Goal: Task Accomplishment & Management: Manage account settings

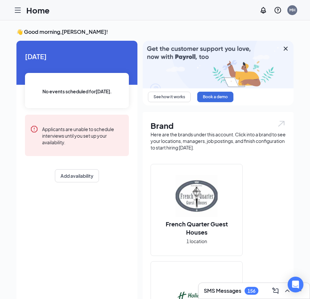
click at [14, 12] on icon "Hamburger" at bounding box center [18, 10] width 8 height 8
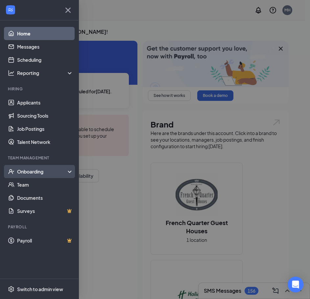
click at [30, 173] on div "Onboarding" at bounding box center [42, 171] width 51 height 7
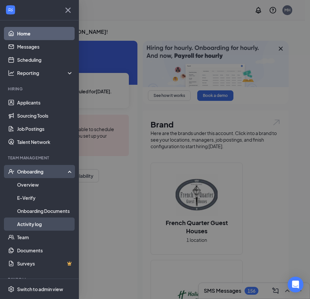
click at [25, 225] on link "Activity log" at bounding box center [45, 224] width 56 height 13
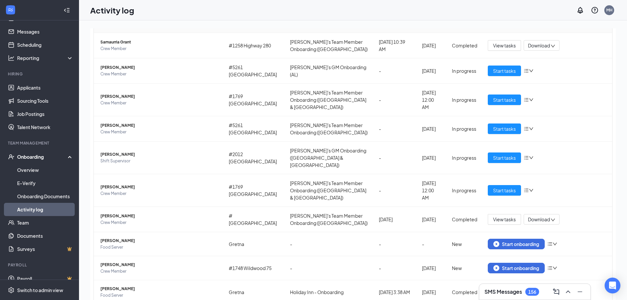
scroll to position [23, 0]
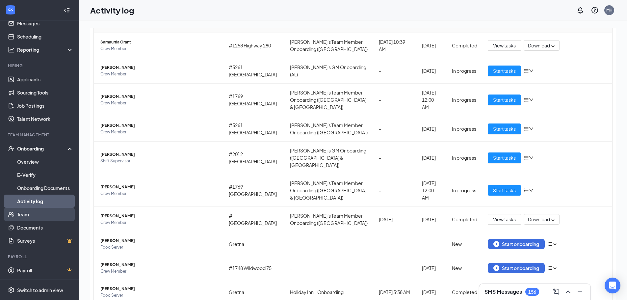
click at [24, 213] on link "Team" at bounding box center [45, 214] width 56 height 13
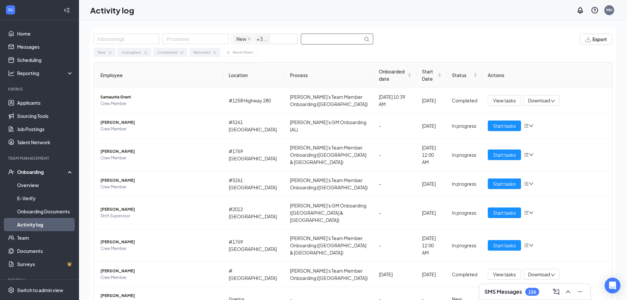
click at [330, 40] on input "text" at bounding box center [332, 39] width 62 height 10
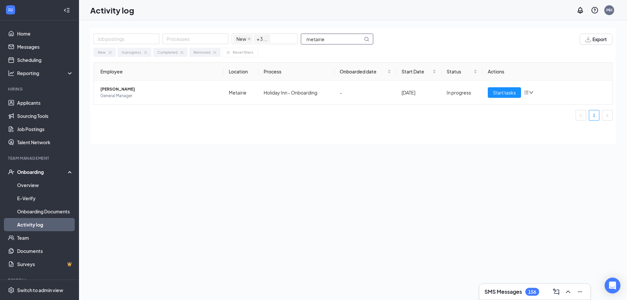
drag, startPoint x: 326, startPoint y: 36, endPoint x: 277, endPoint y: 27, distance: 49.8
click at [277, 27] on div "Job postings Processes New In progress Completed Removed + 3 ... metairie Expor…" at bounding box center [353, 174] width 548 height 309
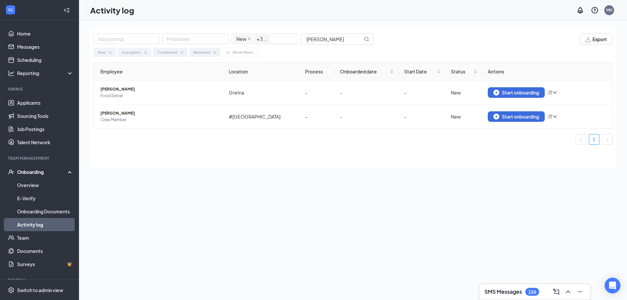
click at [263, 170] on div "Job postings Processes New In progress Completed Removed + 3 ... [PERSON_NAME] …" at bounding box center [352, 174] width 525 height 293
drag, startPoint x: 332, startPoint y: 37, endPoint x: 273, endPoint y: 29, distance: 59.3
click at [273, 30] on div "Job postings Processes New In progress Completed Removed + 3 ... [PERSON_NAME] …" at bounding box center [352, 45] width 525 height 34
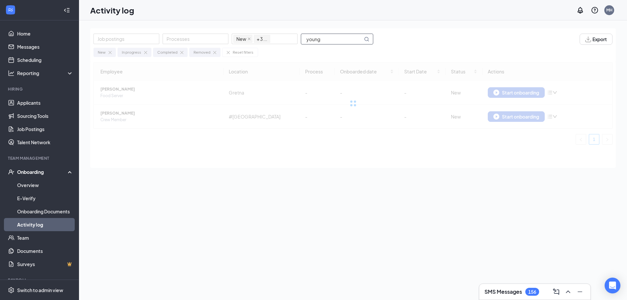
type input "young"
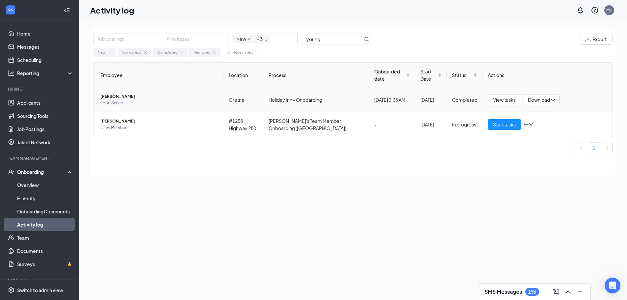
click at [536, 101] on span "Download" at bounding box center [539, 99] width 22 height 7
click at [539, 130] on div "Download files" at bounding box center [562, 131] width 71 height 8
